Goal: Navigation & Orientation: Find specific page/section

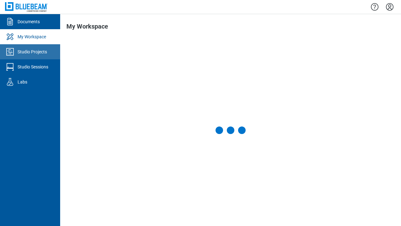
click at [30, 52] on div "Studio Projects" at bounding box center [32, 52] width 29 height 6
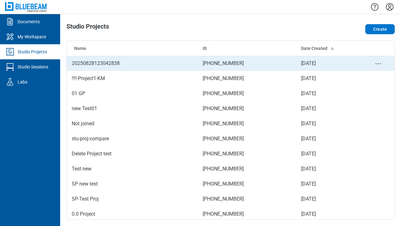
click at [228, 63] on td "[PHONE_NUMBER]" at bounding box center [247, 63] width 98 height 15
